Goal: Task Accomplishment & Management: Complete application form

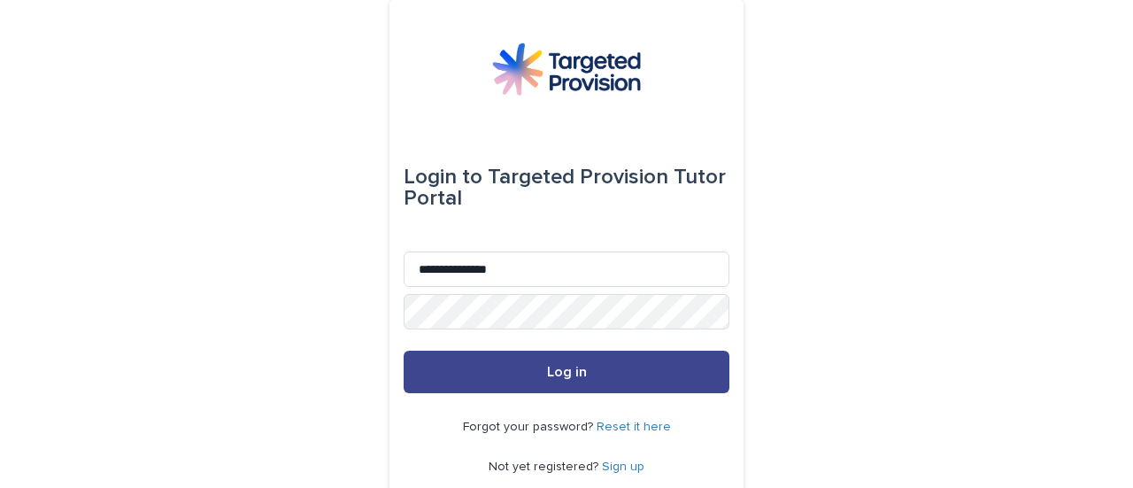
click at [519, 367] on button "Log in" at bounding box center [567, 372] width 326 height 43
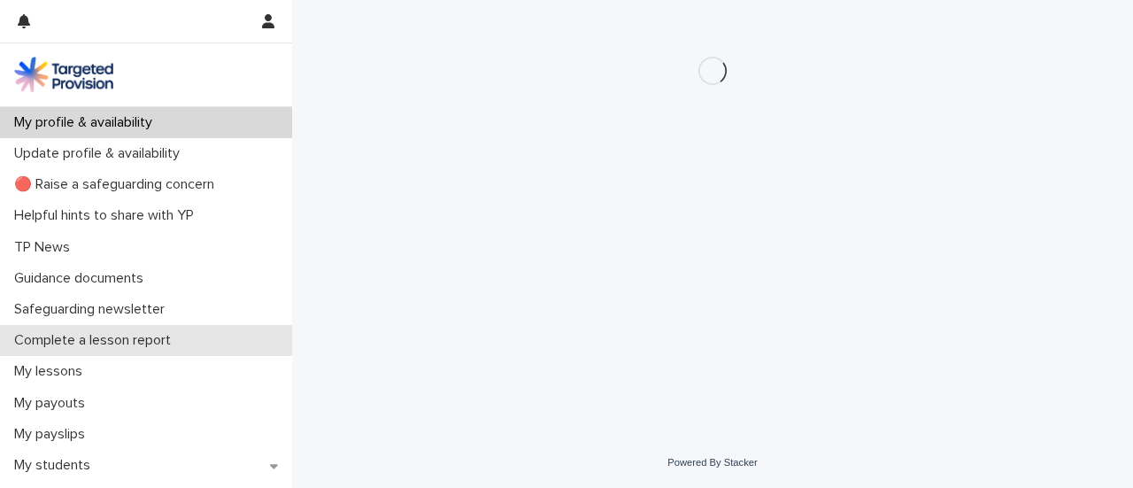
click at [143, 343] on p "Complete a lesson report" at bounding box center [96, 340] width 178 height 17
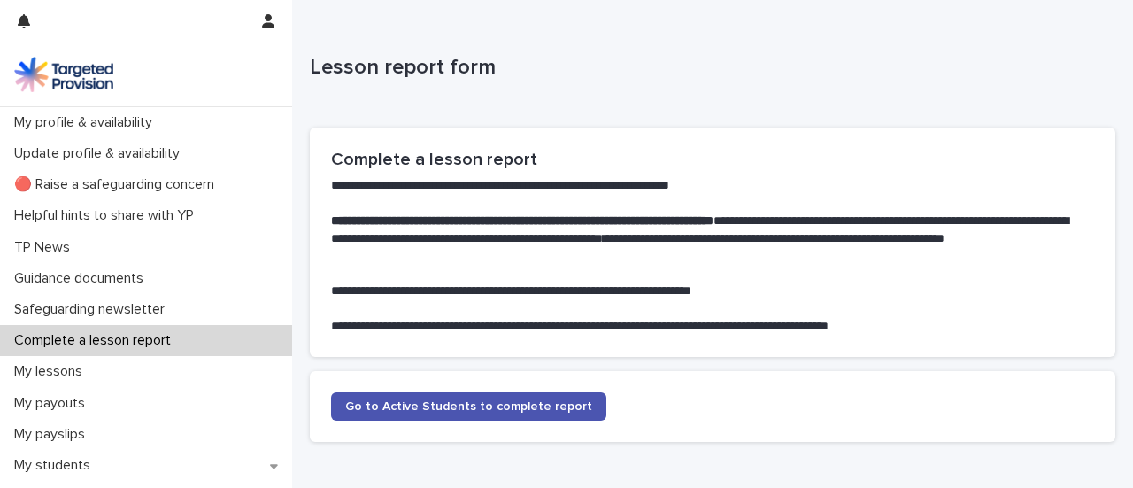
click at [483, 373] on section "Go to Active Students to complete report" at bounding box center [713, 406] width 806 height 71
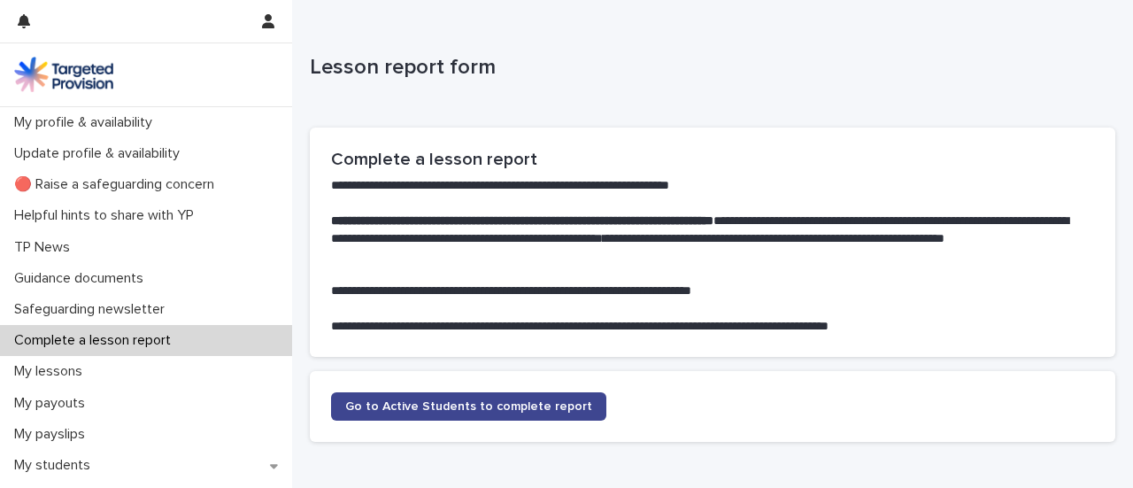
click at [499, 394] on link "Go to Active Students to complete report" at bounding box center [468, 406] width 275 height 28
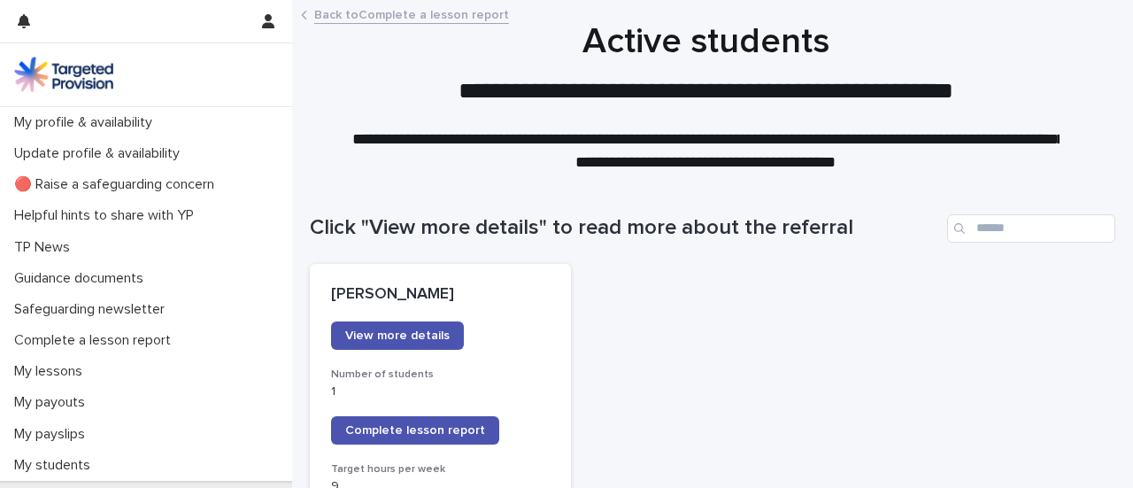
scroll to position [124, 0]
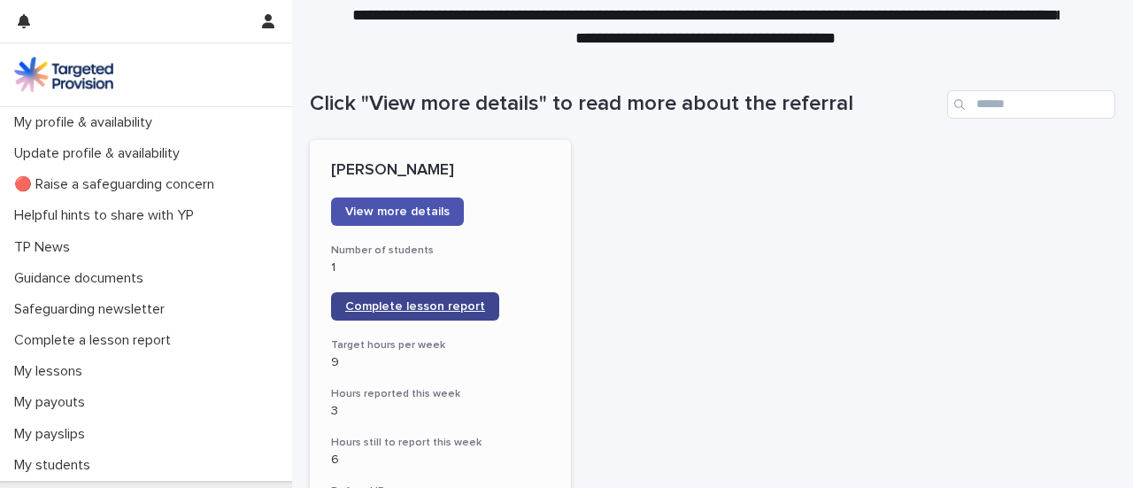
click at [453, 316] on link "Complete lesson report" at bounding box center [415, 306] width 168 height 28
